Goal: Find specific page/section: Find specific page/section

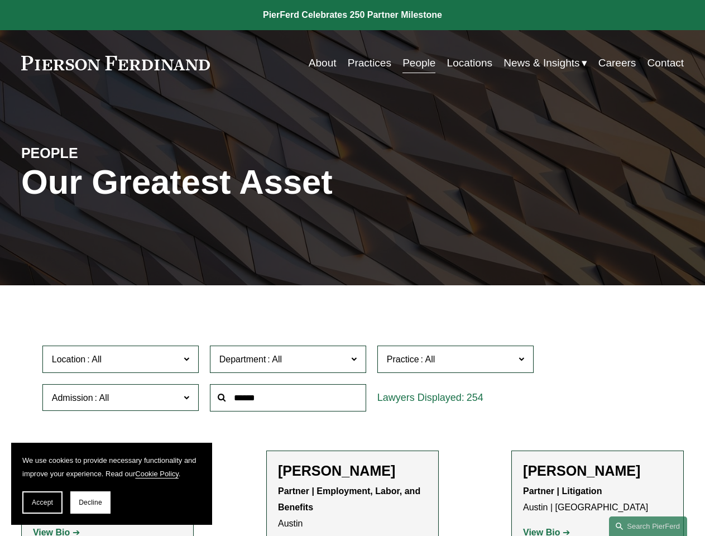
click at [42, 502] on span "Accept" at bounding box center [42, 502] width 21 height 8
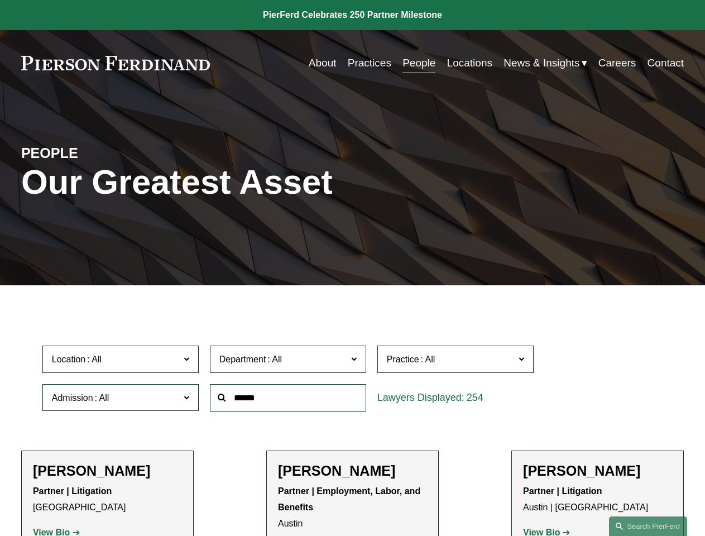
click at [90, 502] on p "Partner | Litigation [GEOGRAPHIC_DATA]" at bounding box center [107, 499] width 149 height 32
click at [352, 417] on div at bounding box center [287, 397] width 167 height 38
click at [352, 380] on div at bounding box center [287, 397] width 167 height 38
click at [121, 362] on span "Location" at bounding box center [116, 358] width 128 height 15
click at [288, 362] on span "Department" at bounding box center [283, 358] width 128 height 15
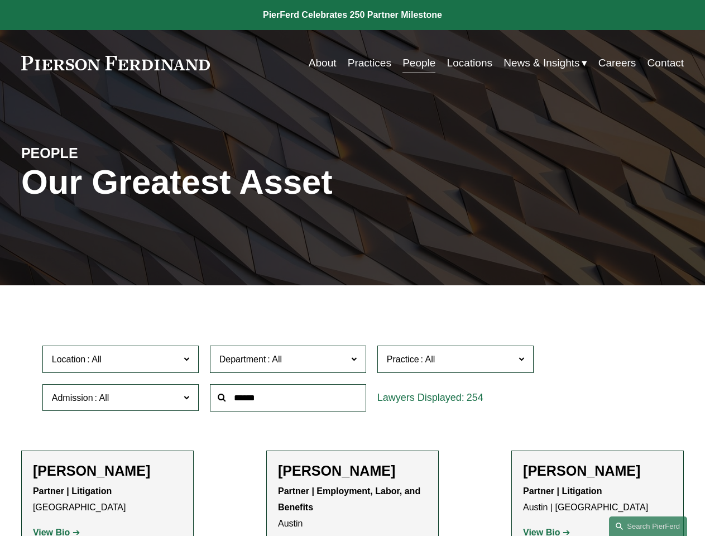
click at [456, 362] on span "Practice" at bounding box center [451, 358] width 128 height 15
click at [0, 0] on link "All" at bounding box center [0, 0] width 0 height 0
click at [288, 400] on input "text" at bounding box center [288, 397] width 156 height 27
